Goal: Information Seeking & Learning: Learn about a topic

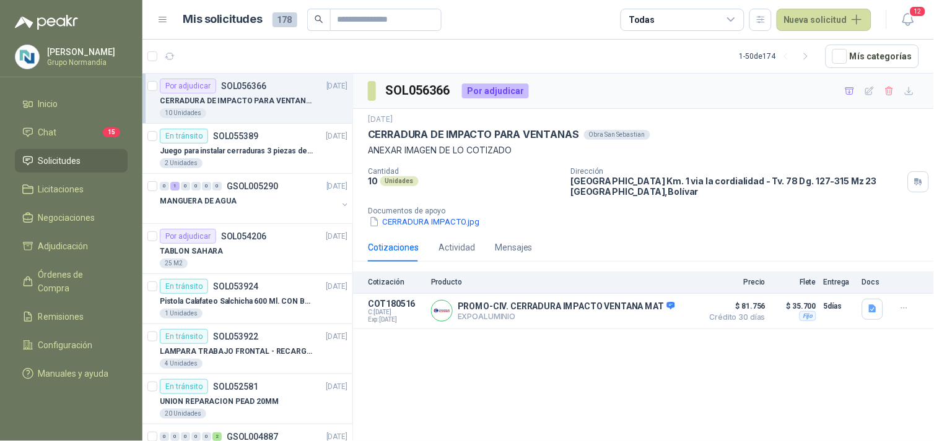
click at [243, 96] on p "CERRADURA DE IMPACTO PARA VENTANAS" at bounding box center [237, 101] width 154 height 12
click at [654, 308] on button "Detalles" at bounding box center [667, 311] width 58 height 17
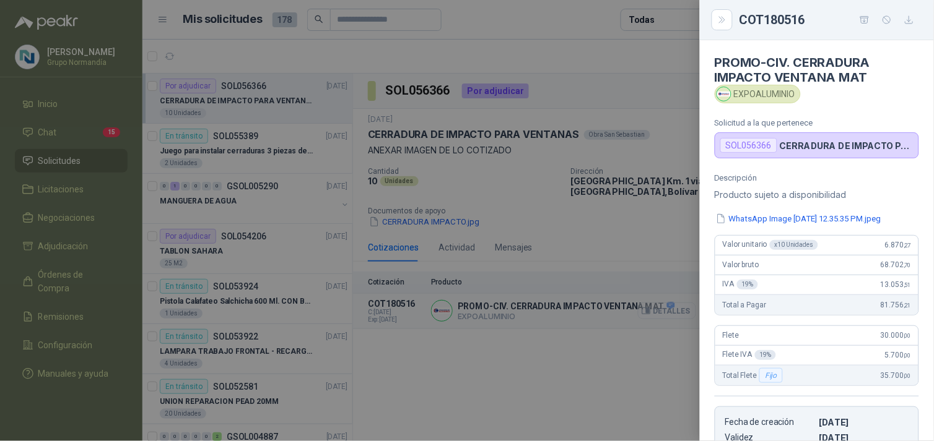
scroll to position [236, 0]
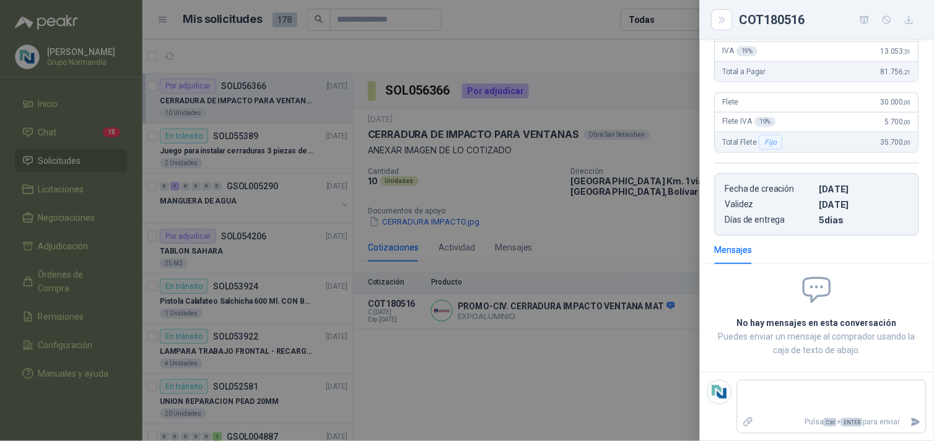
click at [628, 374] on div at bounding box center [467, 220] width 934 height 441
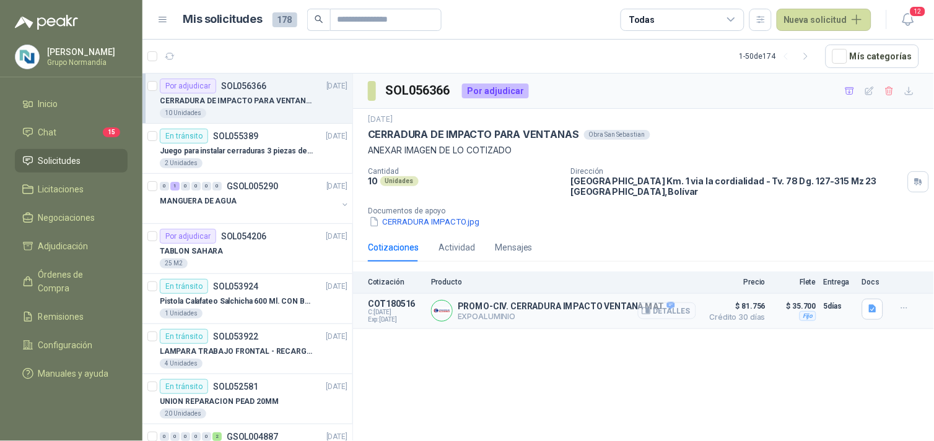
click at [666, 307] on button "Detalles" at bounding box center [667, 311] width 58 height 17
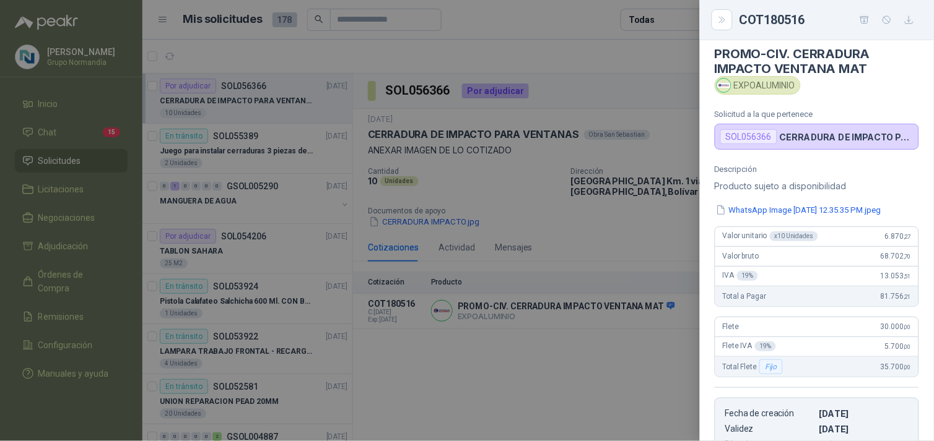
scroll to position [0, 0]
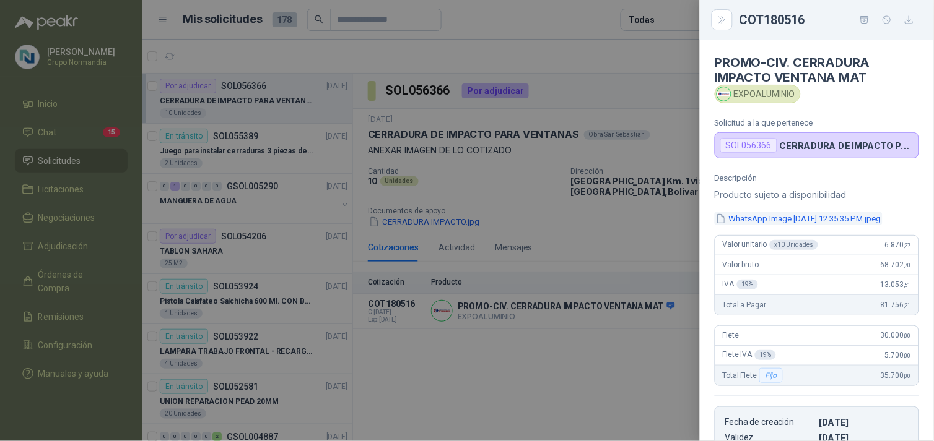
click at [821, 225] on button "WhatsApp Image [DATE] 12.35.35 PM.jpeg" at bounding box center [798, 218] width 168 height 13
